Goal: Transaction & Acquisition: Purchase product/service

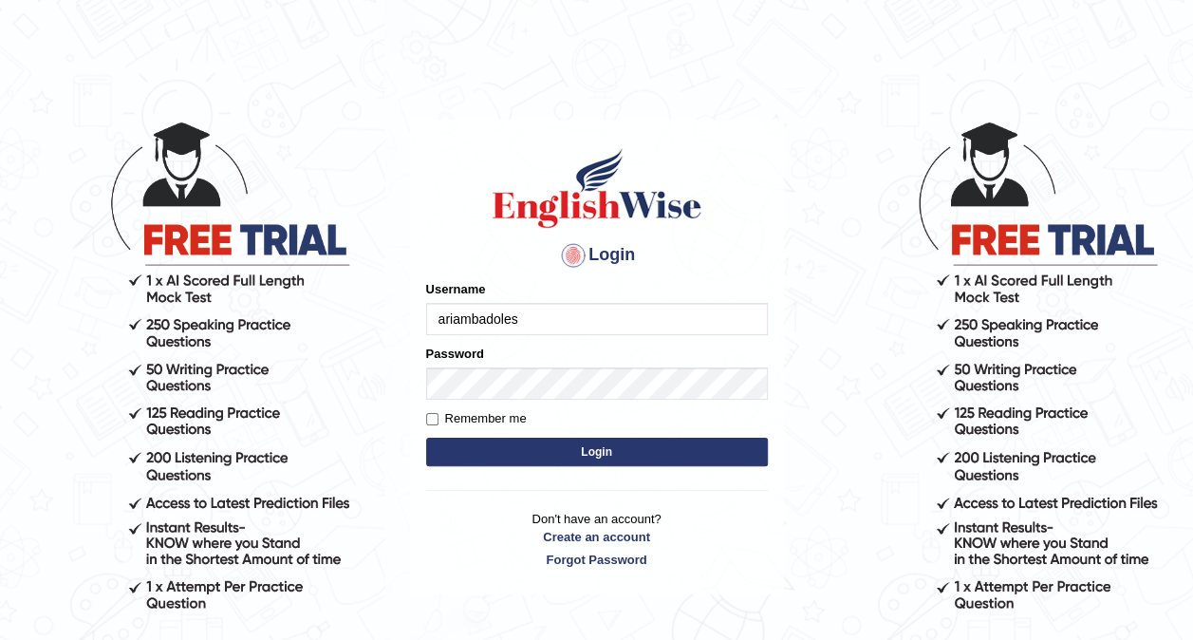
click at [556, 456] on button "Login" at bounding box center [597, 452] width 342 height 28
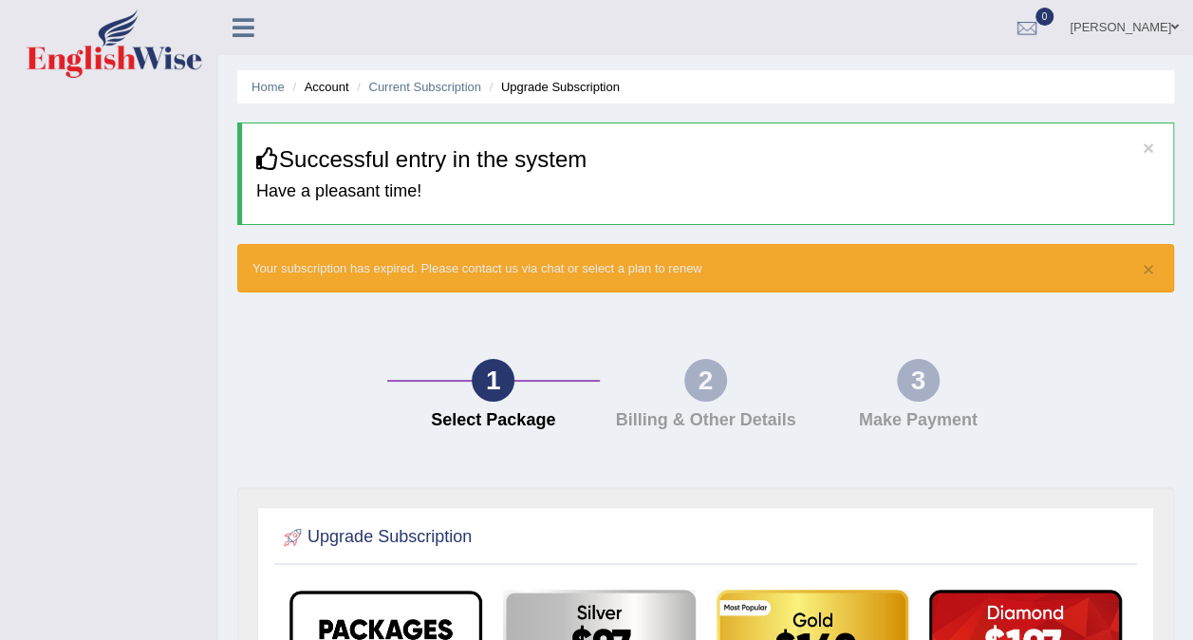
click at [685, 386] on div "2" at bounding box center [705, 380] width 43 height 43
click at [699, 390] on div "2" at bounding box center [705, 380] width 43 height 43
click at [872, 402] on div "3 Make Payment" at bounding box center [917, 399] width 213 height 81
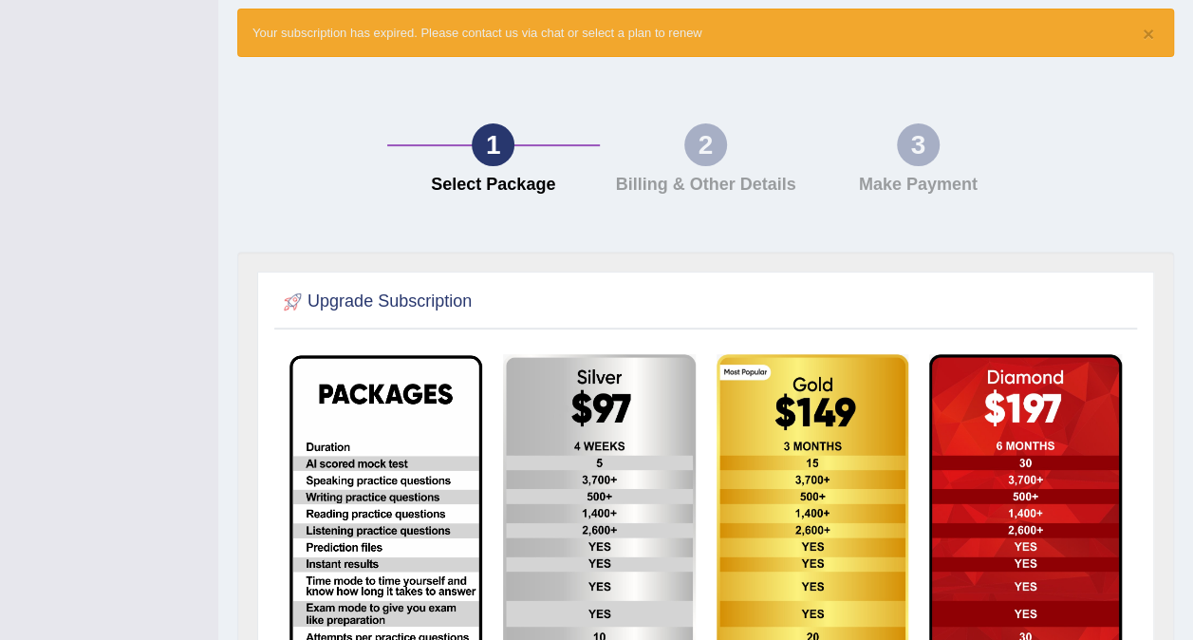
scroll to position [475, 0]
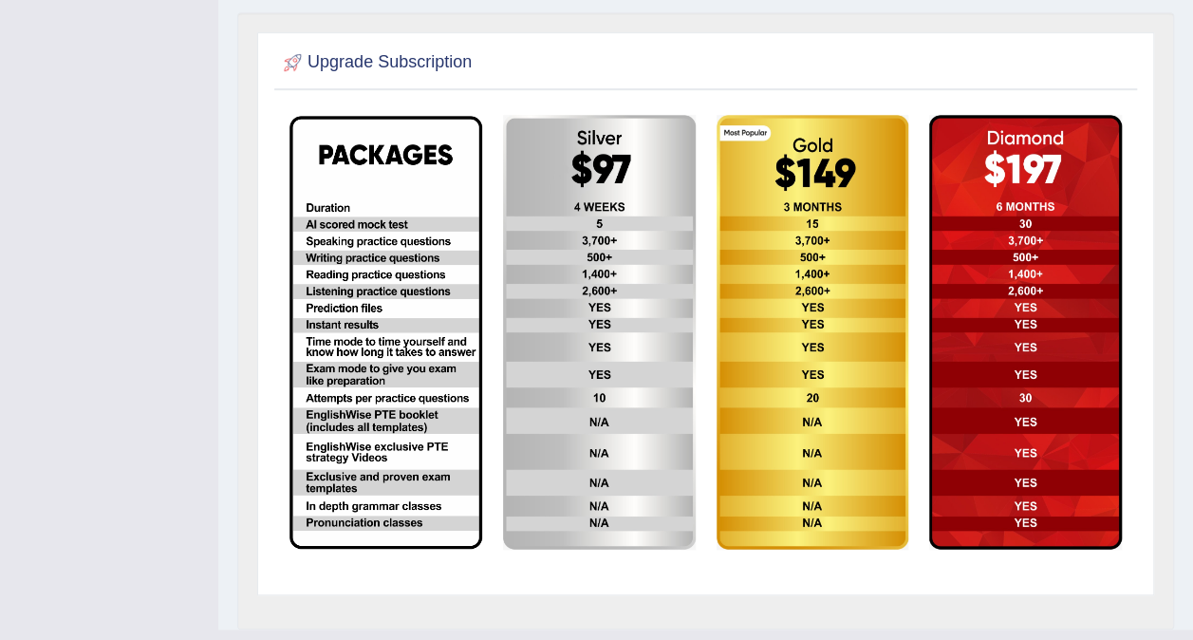
click at [1032, 486] on img at bounding box center [1025, 332] width 193 height 435
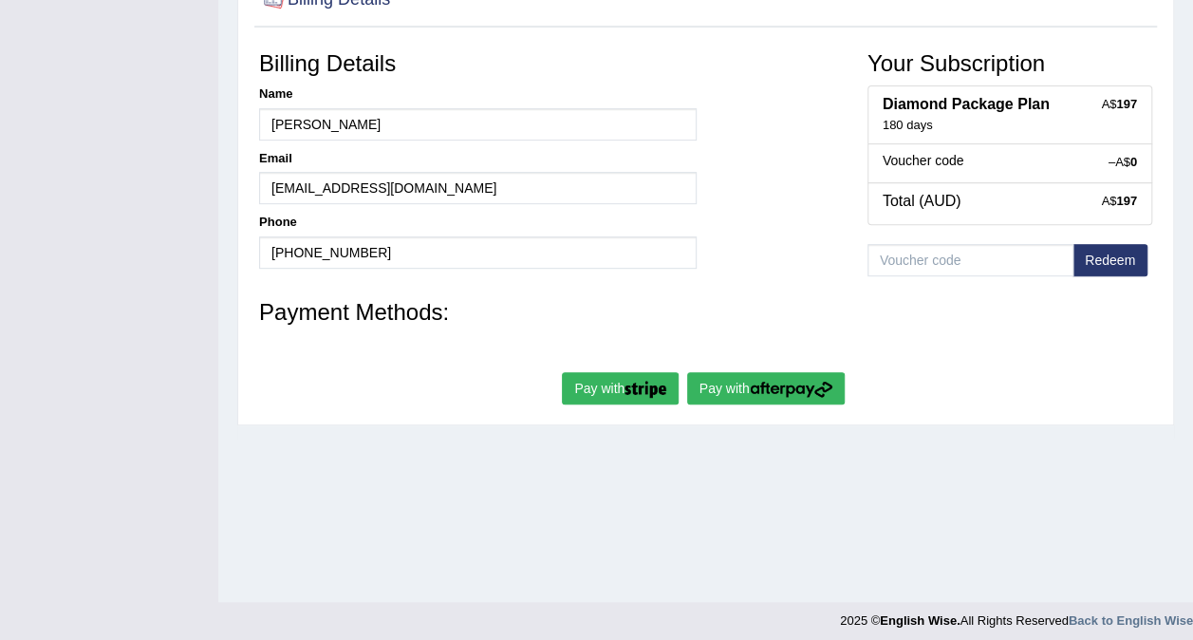
scroll to position [357, 0]
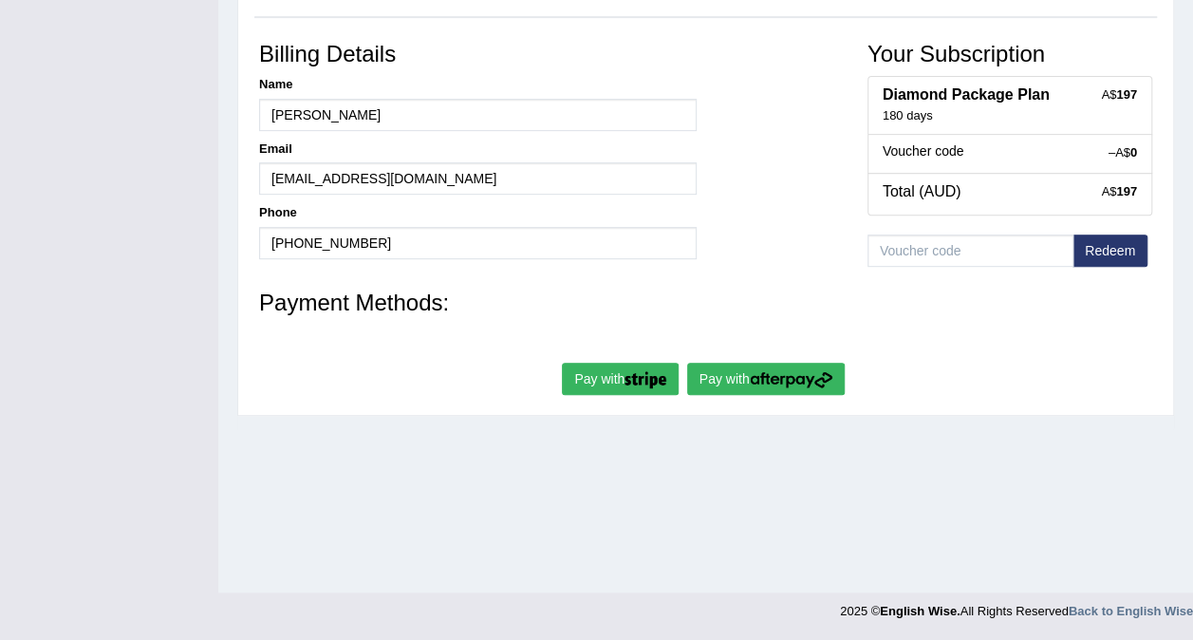
click at [816, 378] on img "submit" at bounding box center [791, 379] width 83 height 17
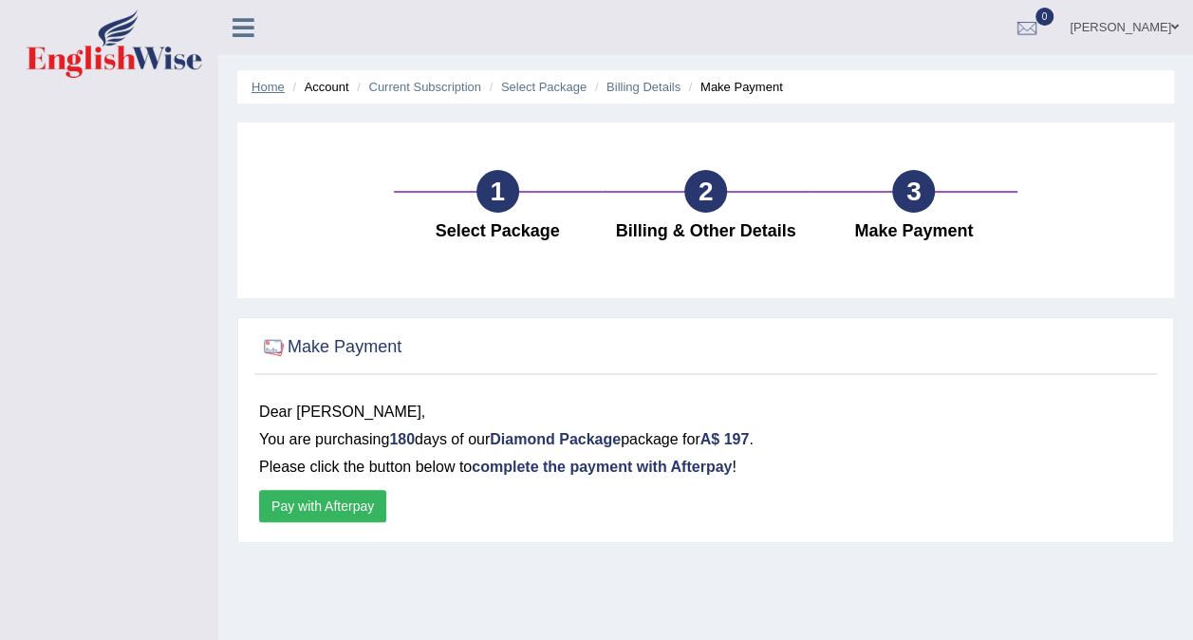
click at [268, 89] on link "Home" at bounding box center [267, 87] width 33 height 14
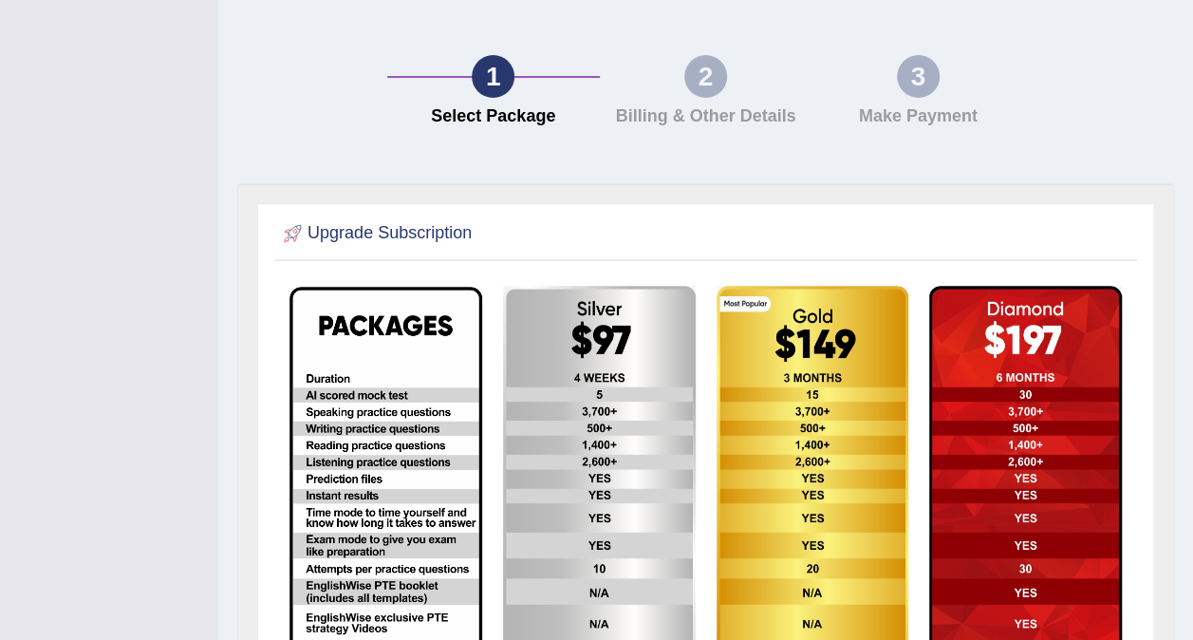
scroll to position [28, 0]
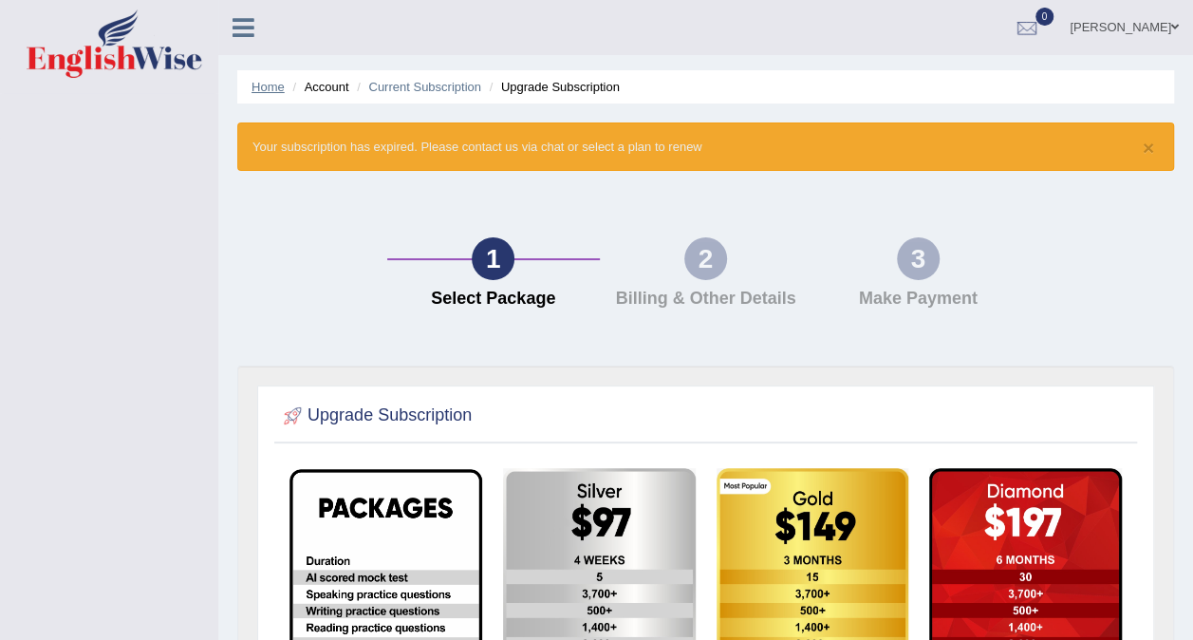
click at [260, 87] on link "Home" at bounding box center [267, 87] width 33 height 14
click at [279, 87] on link "Home" at bounding box center [267, 87] width 33 height 14
click at [245, 28] on icon at bounding box center [244, 27] width 22 height 25
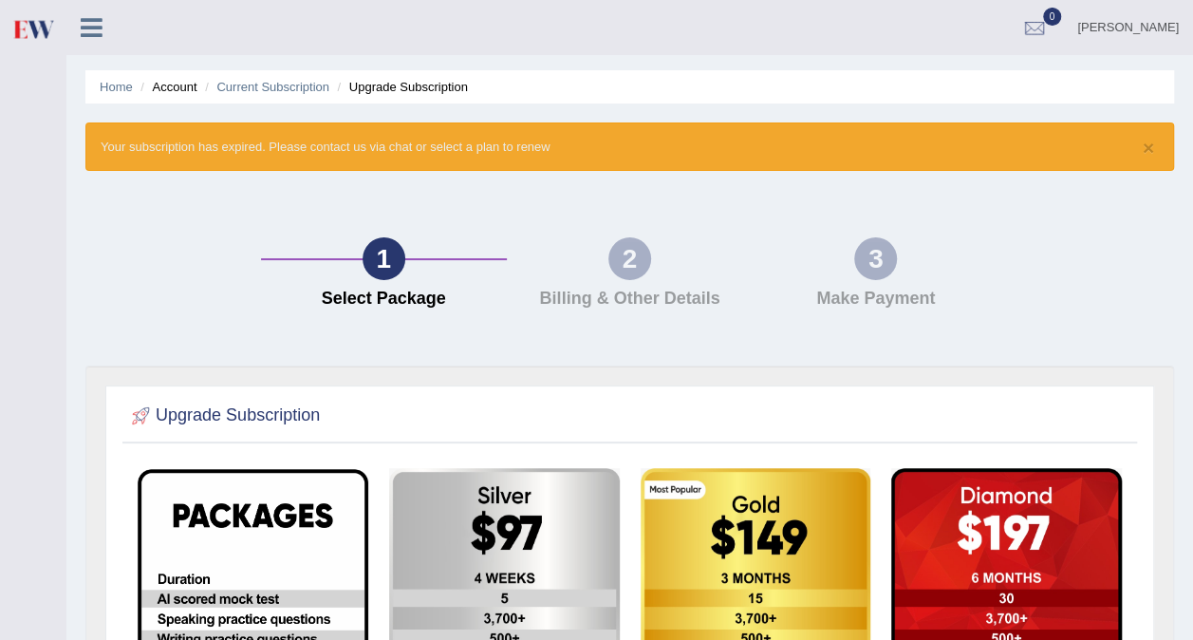
click at [167, 87] on li "Account" at bounding box center [166, 87] width 61 height 18
click at [124, 90] on link "Home" at bounding box center [116, 87] width 33 height 14
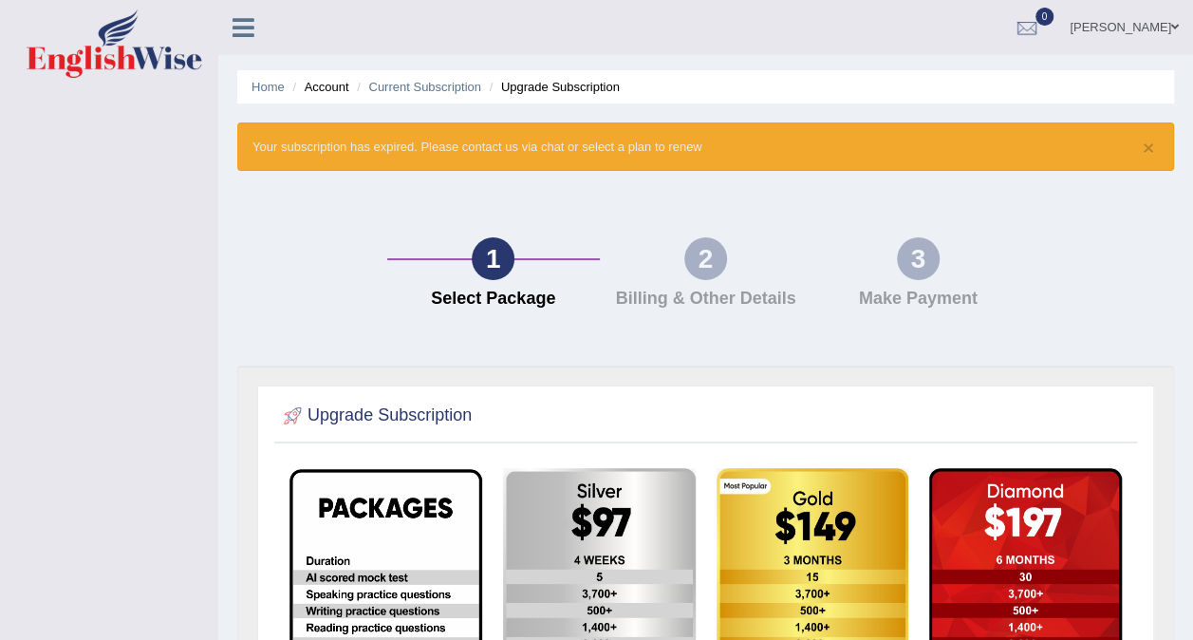
click at [154, 55] on img at bounding box center [115, 43] width 176 height 68
